Goal: Find specific page/section: Find specific page/section

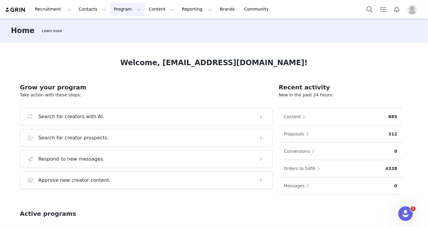
click at [121, 14] on button "Program Program" at bounding box center [127, 9] width 35 height 14
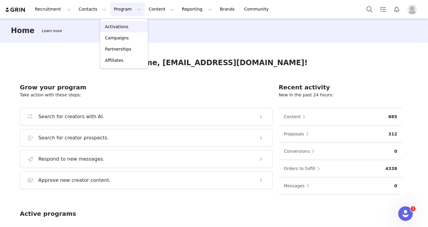
click at [132, 28] on div "Activations" at bounding box center [124, 27] width 41 height 6
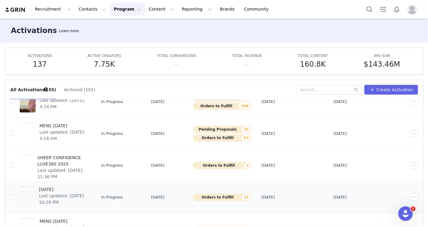
scroll to position [135, 0]
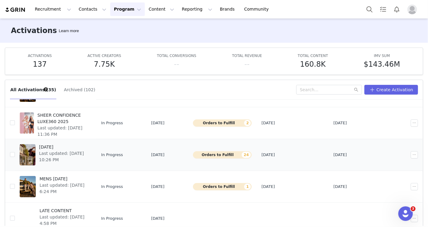
click at [88, 150] on span "Last updated: [DATE] 10:26 PM" at bounding box center [63, 156] width 49 height 13
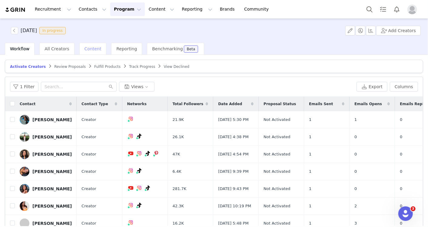
click at [96, 49] on div "Content" at bounding box center [92, 49] width 27 height 12
